Goal: Transaction & Acquisition: Download file/media

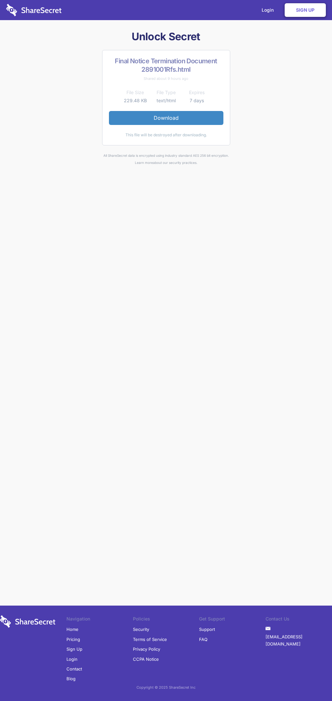
click at [166, 118] on link "Download" at bounding box center [166, 118] width 115 height 14
